Goal: Navigation & Orientation: Find specific page/section

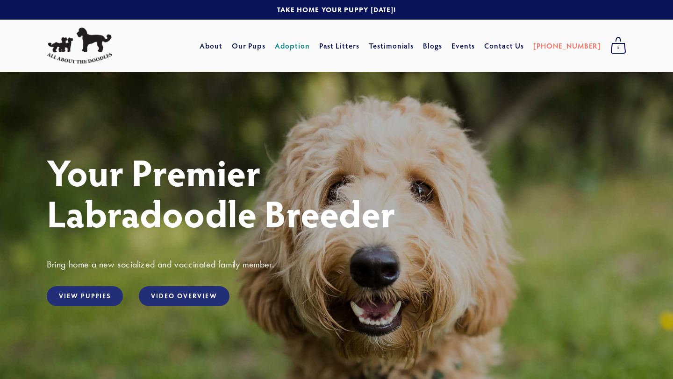
click at [308, 47] on link "Adoption" at bounding box center [292, 45] width 35 height 17
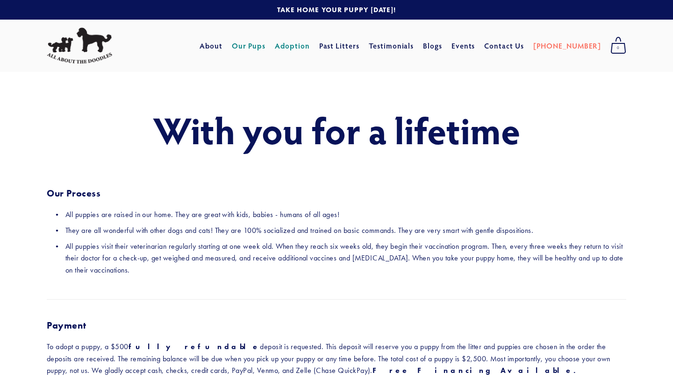
click at [266, 49] on link "Our Pups" at bounding box center [249, 45] width 34 height 17
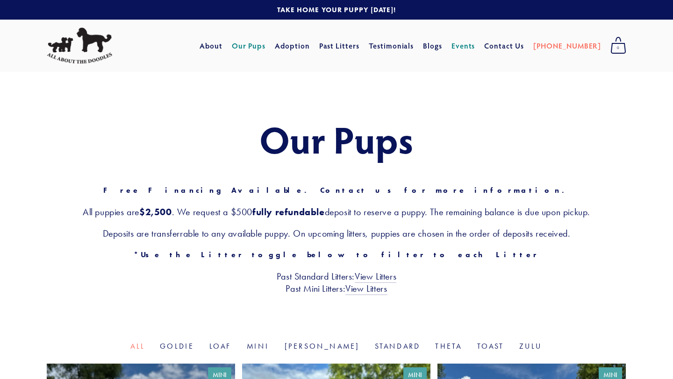
click at [475, 49] on link "Events" at bounding box center [463, 45] width 24 height 17
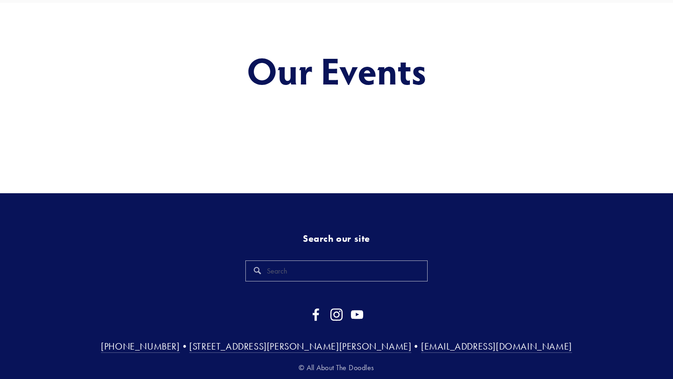
scroll to position [102, 0]
